Goal: Task Accomplishment & Management: Manage account settings

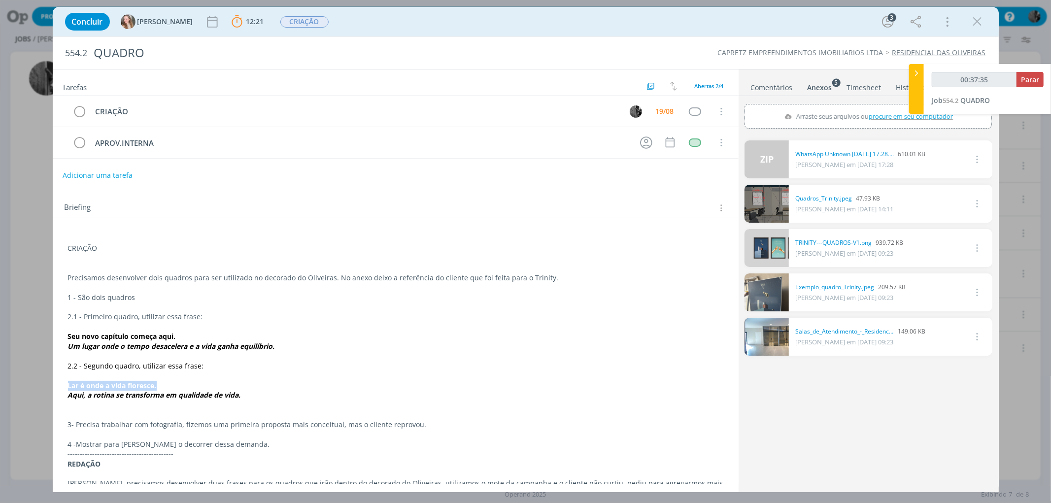
drag, startPoint x: 66, startPoint y: 386, endPoint x: 158, endPoint y: 386, distance: 92.6
click at [158, 386] on div "CRIAÇÃO Precisamos desenvolver dois quadros para ser utilizado no decorado do O…" at bounding box center [396, 488] width 670 height 516
copy strong "Lar é onde a vida floresce."
drag, startPoint x: 70, startPoint y: 396, endPoint x: 261, endPoint y: 395, distance: 190.7
click at [270, 395] on p "Aqui, a rotina se transforma em qualidade de vida." at bounding box center [395, 395] width 655 height 10
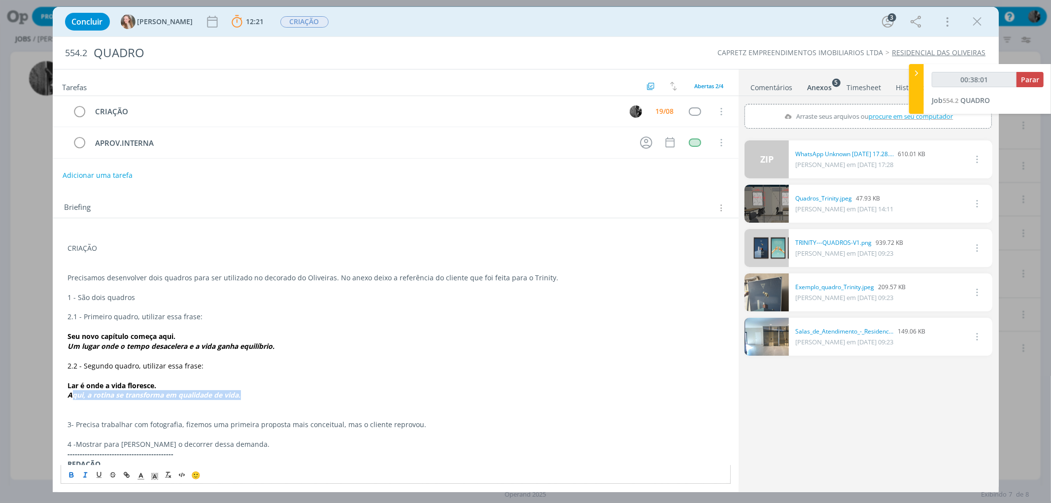
click at [253, 393] on p "Aqui, a rotina se transforma em qualidade de vida." at bounding box center [395, 395] width 655 height 10
drag, startPoint x: 253, startPoint y: 393, endPoint x: 66, endPoint y: 398, distance: 186.8
click at [66, 398] on div "CRIAÇÃO Precisamos desenvolver dois quadros para ser utilizado no decorado do O…" at bounding box center [396, 488] width 670 height 516
copy em "Aqui, a rotina se transforma em qualidade de vida."
click at [1029, 77] on span "Parar" at bounding box center [1030, 79] width 18 height 9
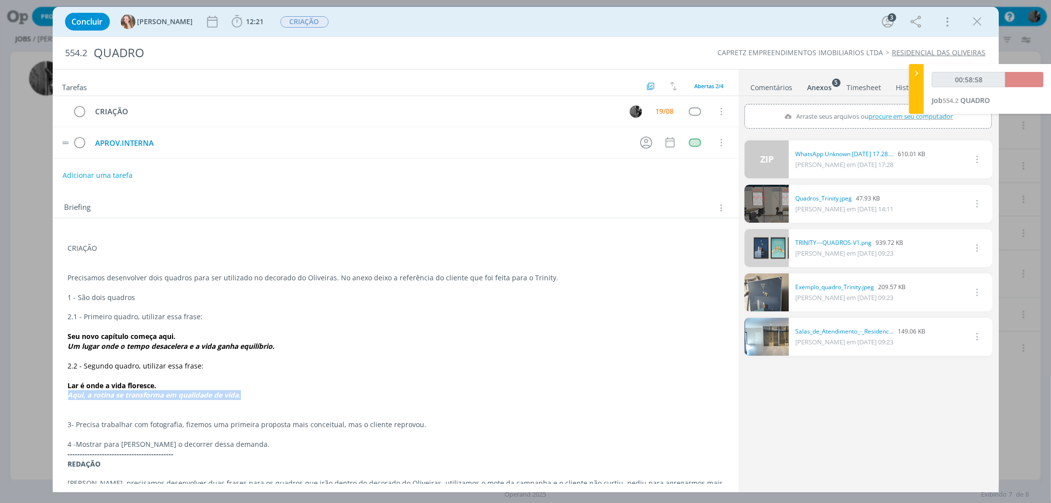
type input "00:59:00"
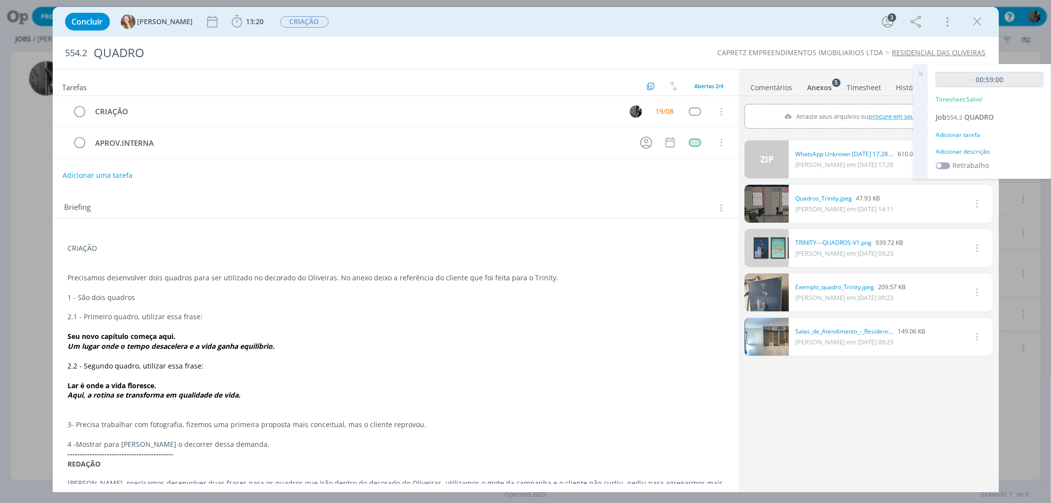
click at [925, 74] on icon at bounding box center [921, 73] width 18 height 19
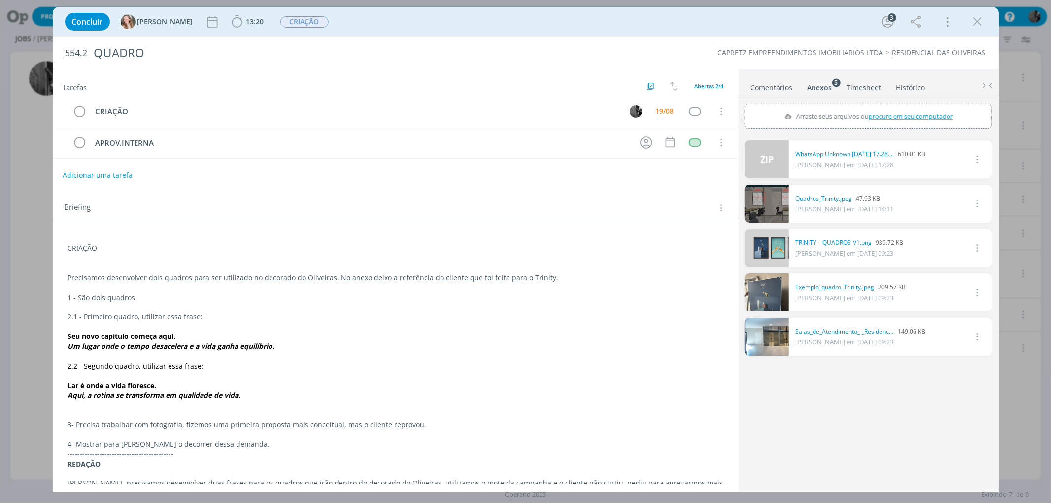
click at [778, 81] on link "Comentários" at bounding box center [771, 85] width 43 height 14
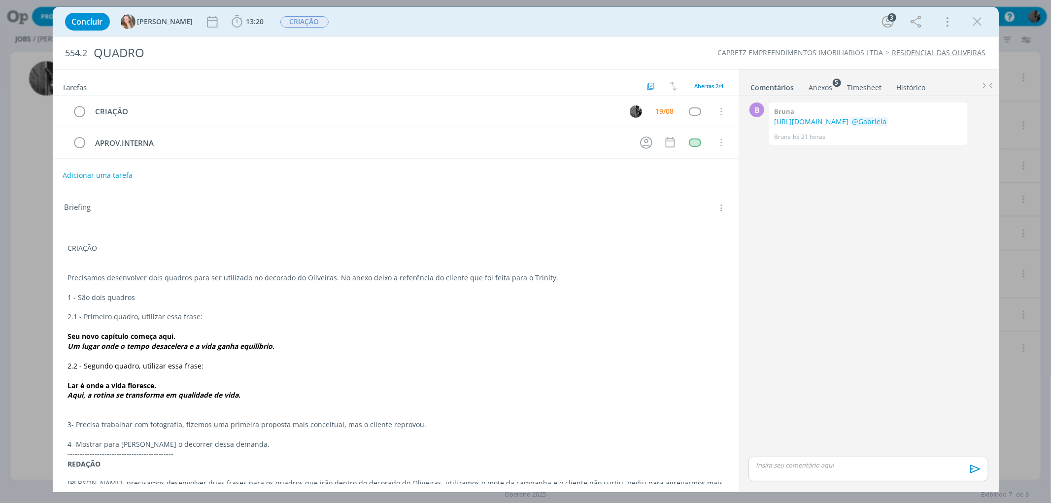
click at [791, 474] on div "dialog" at bounding box center [867, 469] width 239 height 25
click at [937, 466] on span "[PERSON_NAME]" at bounding box center [956, 469] width 61 height 11
click at [968, 468] on icon "dialog" at bounding box center [974, 472] width 15 height 15
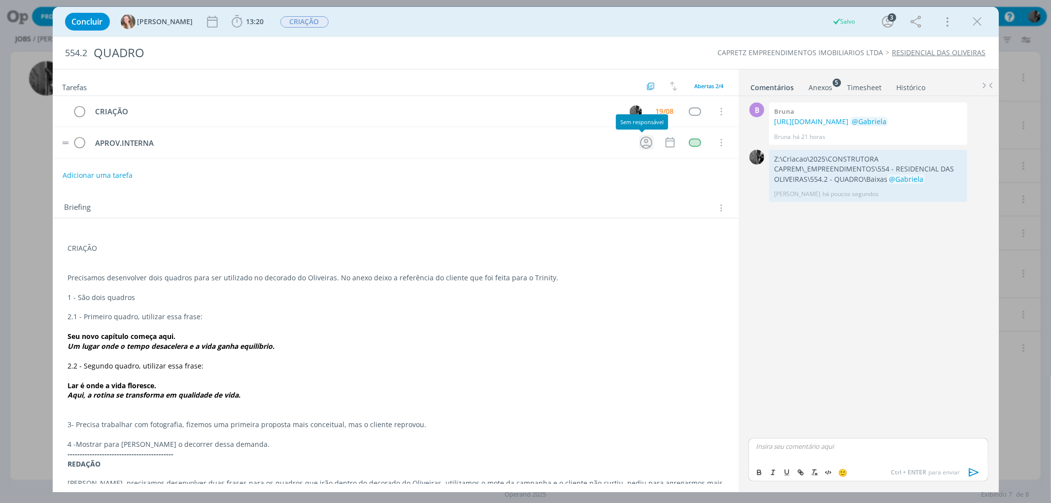
click at [641, 146] on icon "dialog" at bounding box center [646, 142] width 15 height 15
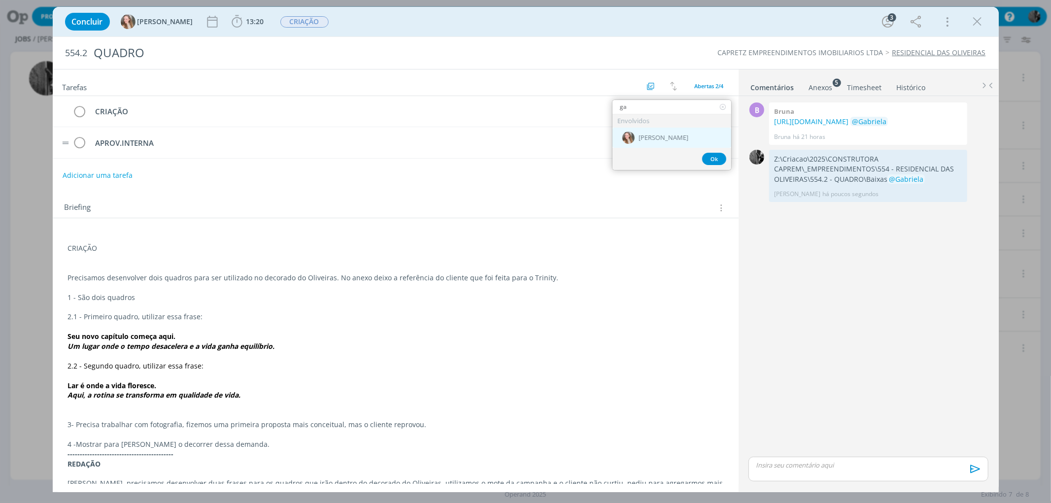
type input "ga"
click at [657, 131] on div "[PERSON_NAME]" at bounding box center [671, 138] width 119 height 20
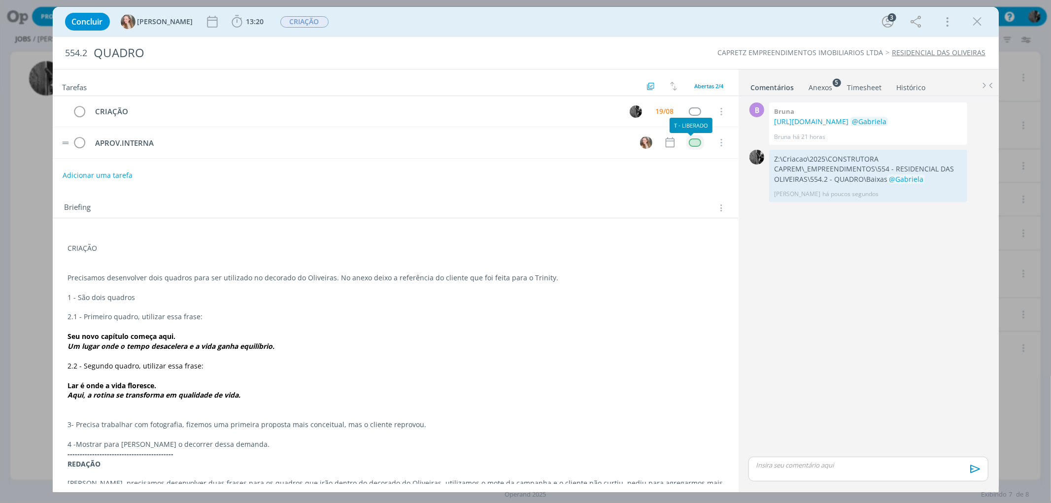
click at [696, 142] on div "dialog" at bounding box center [695, 142] width 12 height 8
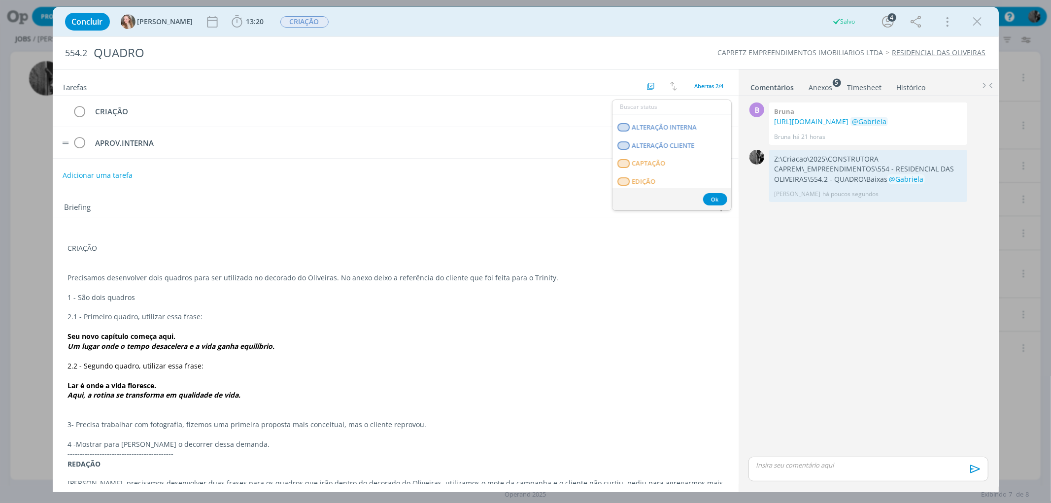
scroll to position [135, 0]
click at [699, 167] on span "APROVAÇÃO INTERNA" at bounding box center [666, 169] width 68 height 8
click at [79, 107] on icon "dialog" at bounding box center [80, 111] width 14 height 15
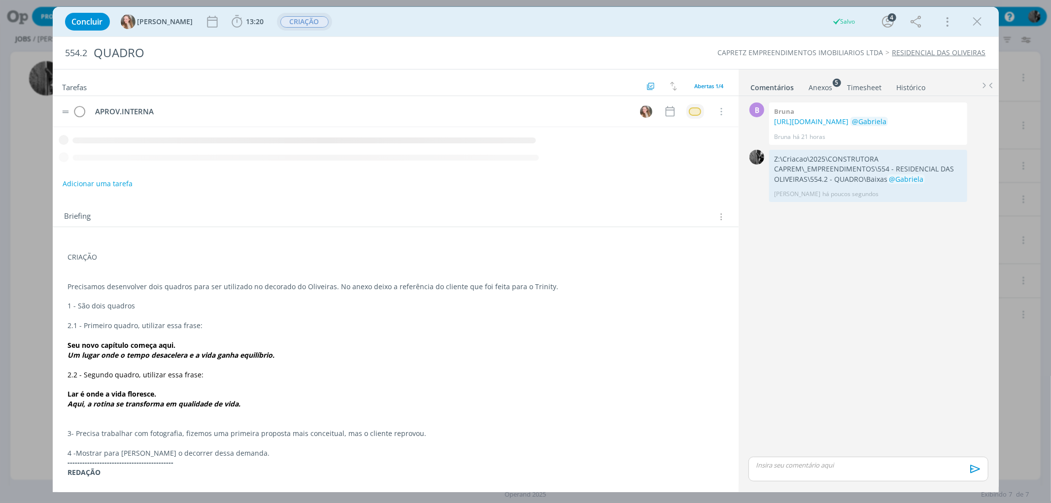
click at [289, 23] on span "CRIAÇÃO" at bounding box center [304, 21] width 48 height 11
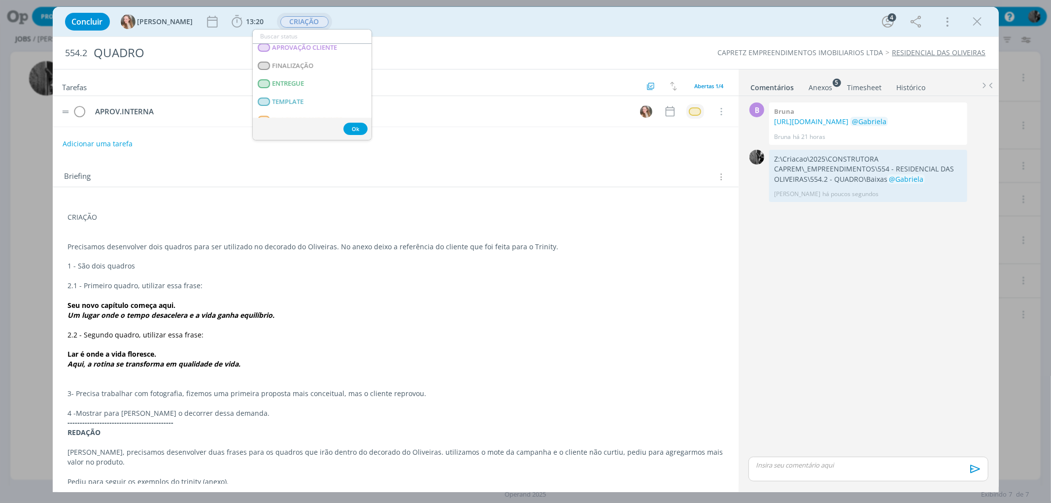
scroll to position [117, 0]
click at [337, 77] on span "APROVAÇÃO INTERNA" at bounding box center [306, 80] width 68 height 8
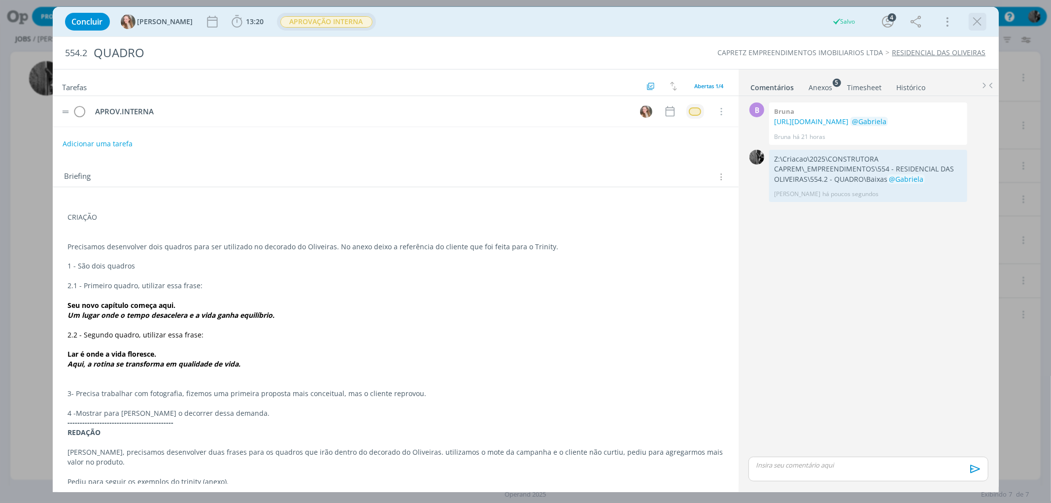
click at [977, 21] on icon "dialog" at bounding box center [977, 21] width 15 height 15
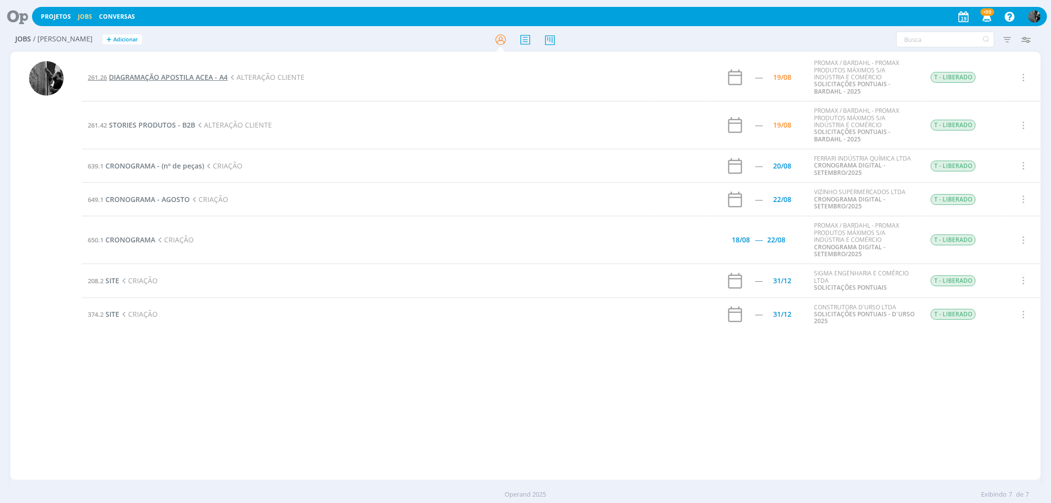
click at [170, 79] on span "DIAGRAMAÇÃO APOSTILA ACEA - A4" at bounding box center [168, 76] width 119 height 9
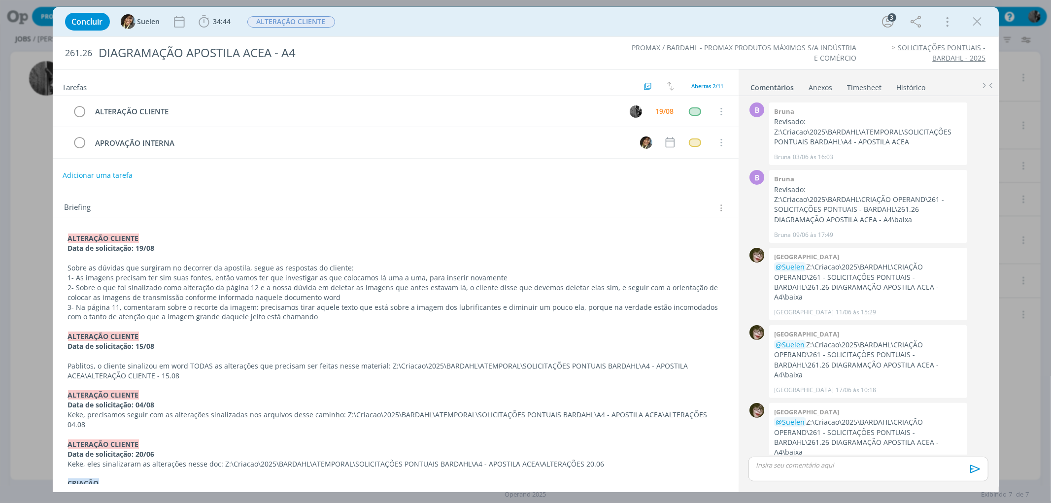
scroll to position [158, 0]
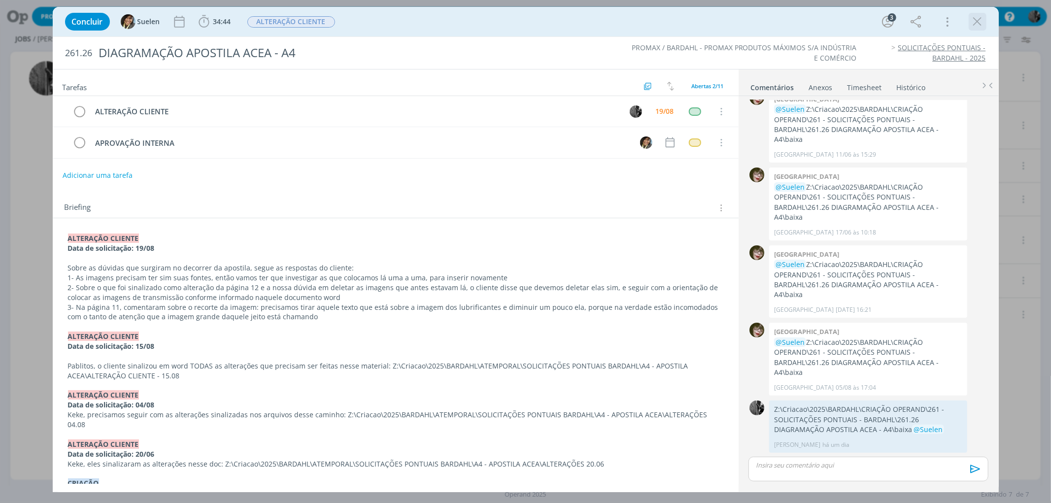
click at [982, 21] on icon "dialog" at bounding box center [977, 21] width 15 height 15
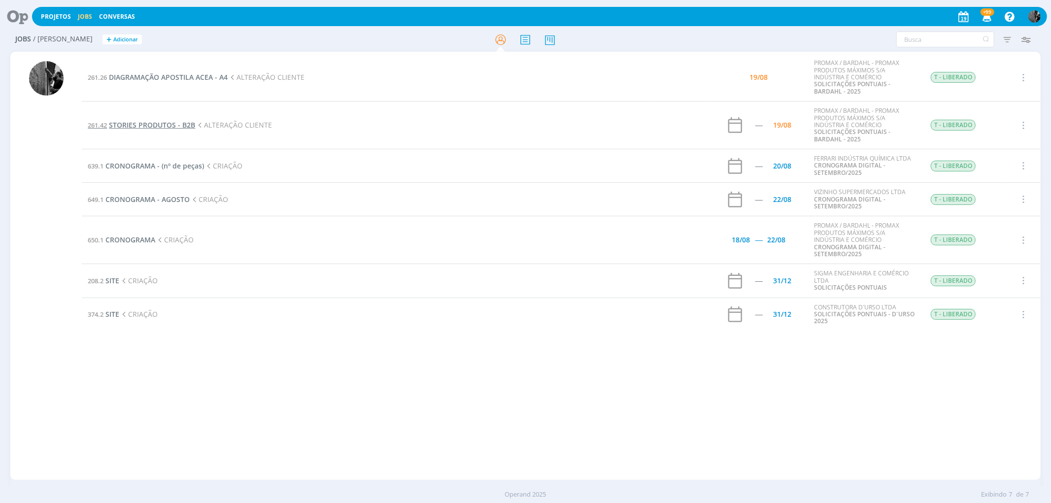
click at [167, 126] on span "STORIES PRODUTOS - B2B" at bounding box center [152, 124] width 86 height 9
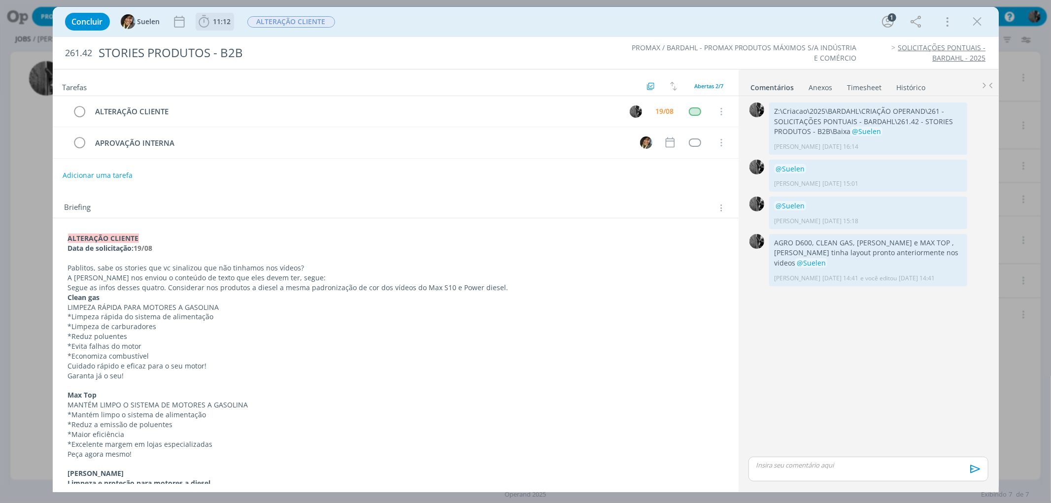
click at [205, 16] on icon "dialog" at bounding box center [204, 21] width 15 height 15
click at [221, 42] on icon "dialog" at bounding box center [217, 43] width 17 height 13
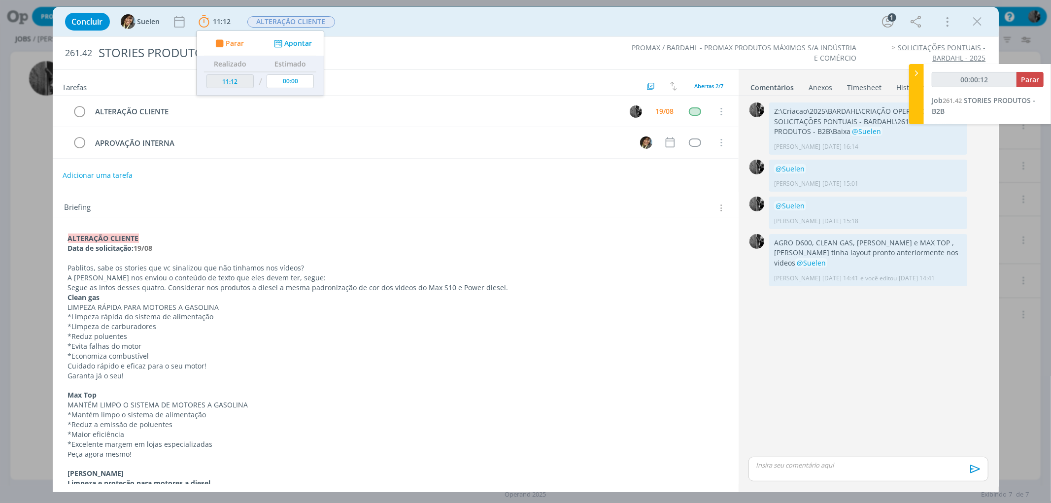
type input "00:00:13"
click at [919, 72] on icon at bounding box center [917, 73] width 10 height 10
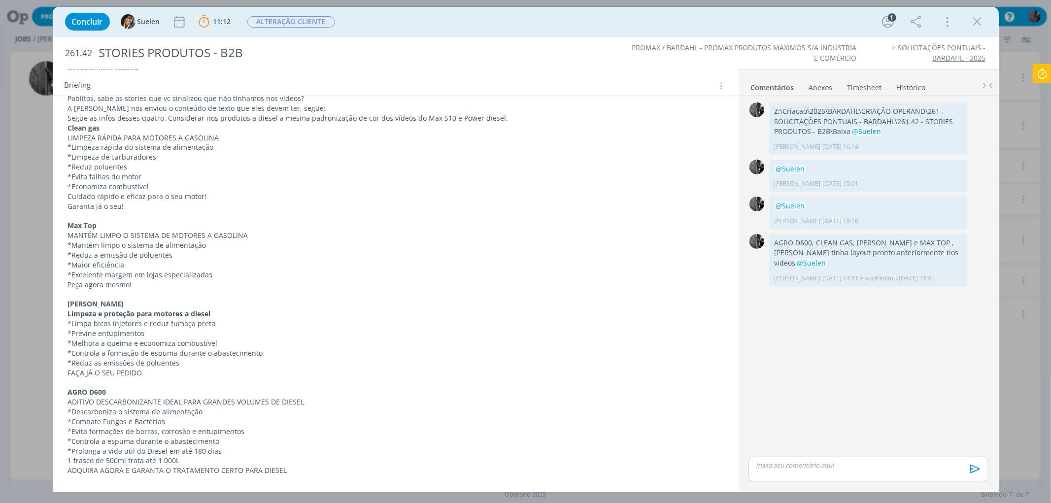
scroll to position [166, 0]
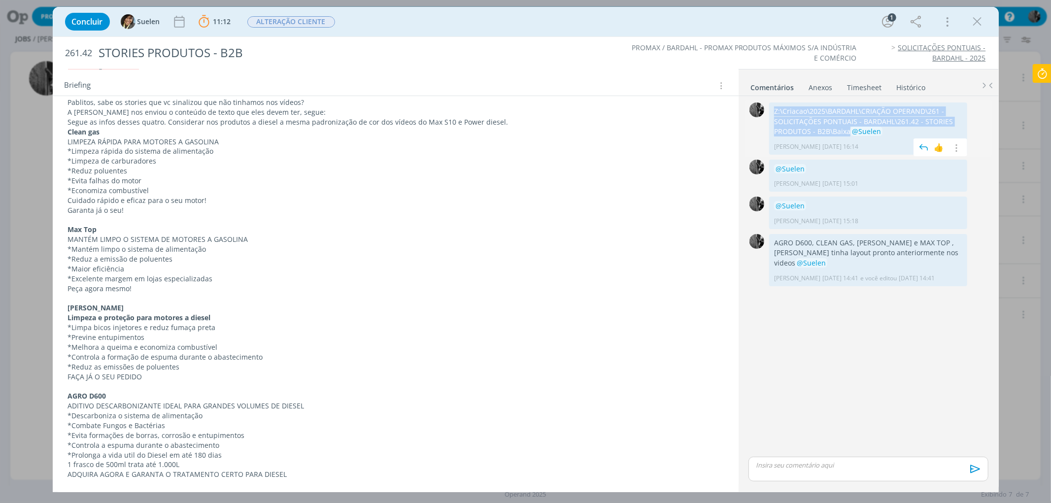
drag, startPoint x: 835, startPoint y: 132, endPoint x: 771, endPoint y: 110, distance: 67.2
click at [771, 110] on div "Z:\Criacao\2025\BARDAHL\CRIAÇÃO OPERAND\261 - SOLICITAÇÕES PONTUAIS - BARDAHL\2…" at bounding box center [868, 128] width 198 height 52
copy p "Z:\Criacao\2025\BARDAHL\CRIAÇÃO OPERAND\261 - SOLICITAÇÕES PONTUAIS - BARDAHL\2…"
drag, startPoint x: 70, startPoint y: 141, endPoint x: 173, endPoint y: 132, distance: 103.4
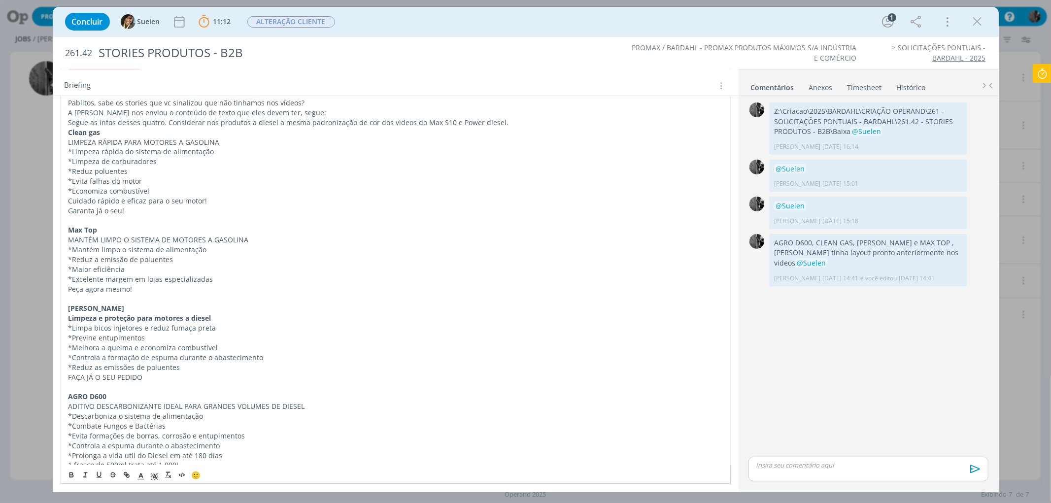
click at [169, 140] on p "LIMPEZA RÁPIDA PARA MOTORES A GASOLINA" at bounding box center [395, 142] width 654 height 10
drag, startPoint x: 68, startPoint y: 141, endPoint x: 237, endPoint y: 140, distance: 169.0
click at [237, 140] on p "LIMPEZA RÁPIDA PARA MOTORES A GASOLINA" at bounding box center [395, 142] width 654 height 10
copy p "LIMPEZA RÁPIDA PARA MOTORES A GASOLINA"
drag, startPoint x: 72, startPoint y: 153, endPoint x: 155, endPoint y: 185, distance: 88.9
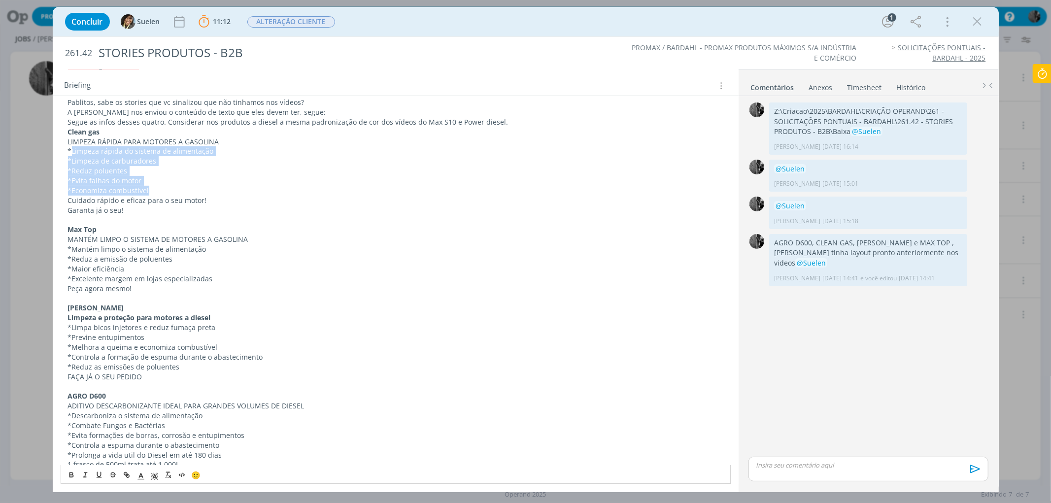
copy div "Limpeza rápida do sistema de alimentação *Limpeza de carburadores *Reduz poluen…"
